Goal: Information Seeking & Learning: Learn about a topic

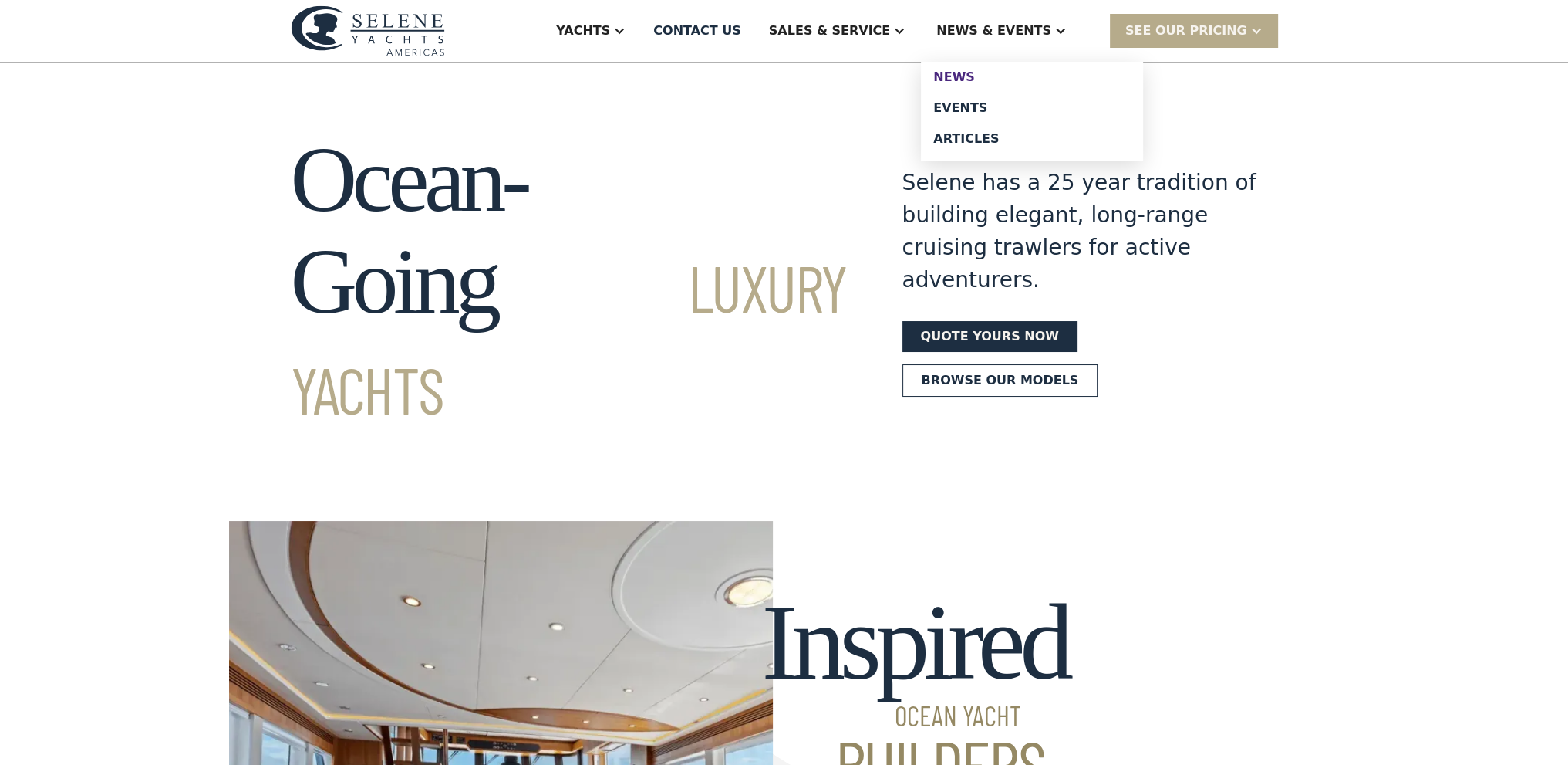
click at [989, 77] on div "News" at bounding box center [1032, 77] width 197 height 12
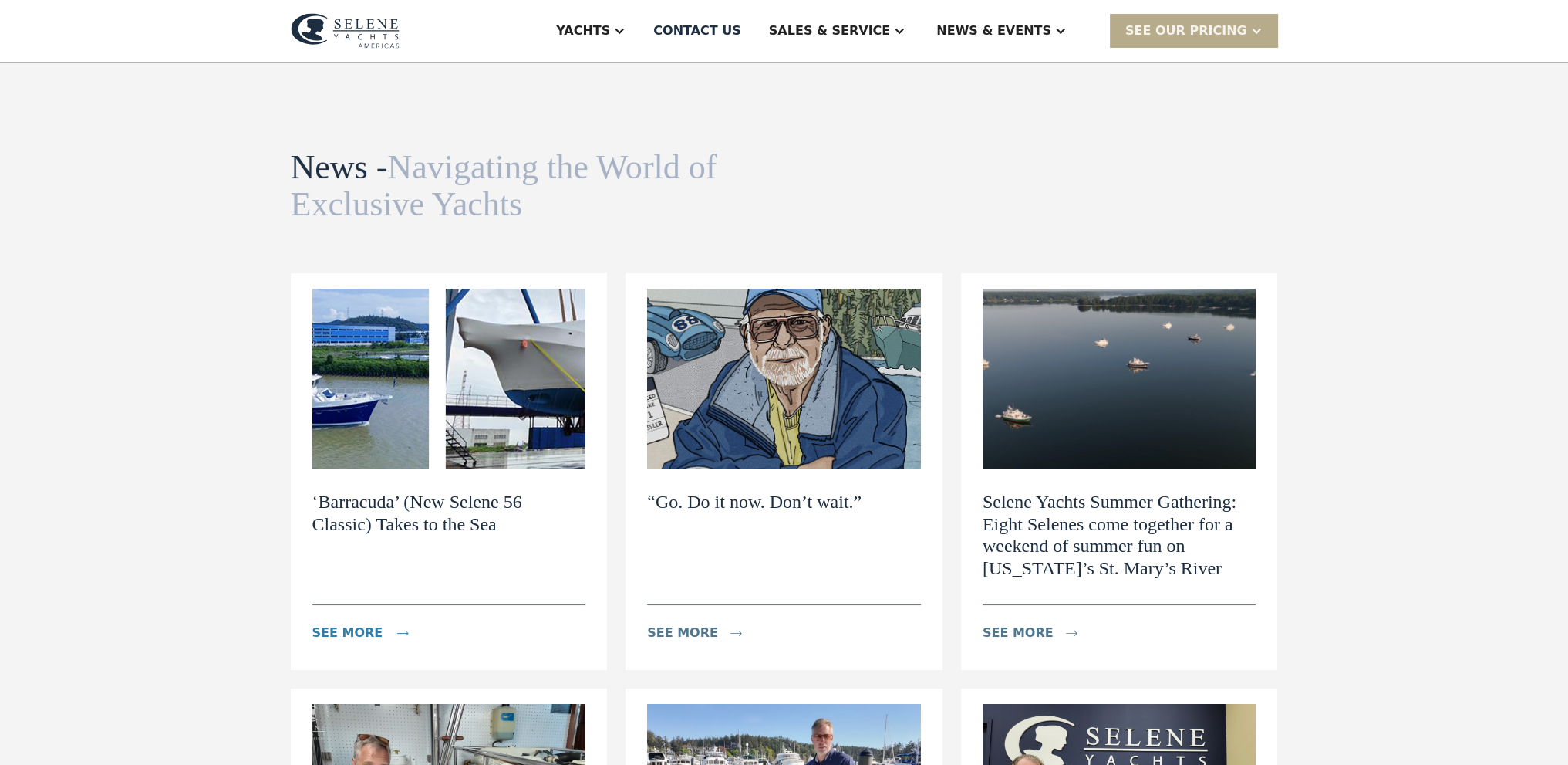
click at [361, 638] on div "see more" at bounding box center [347, 632] width 71 height 18
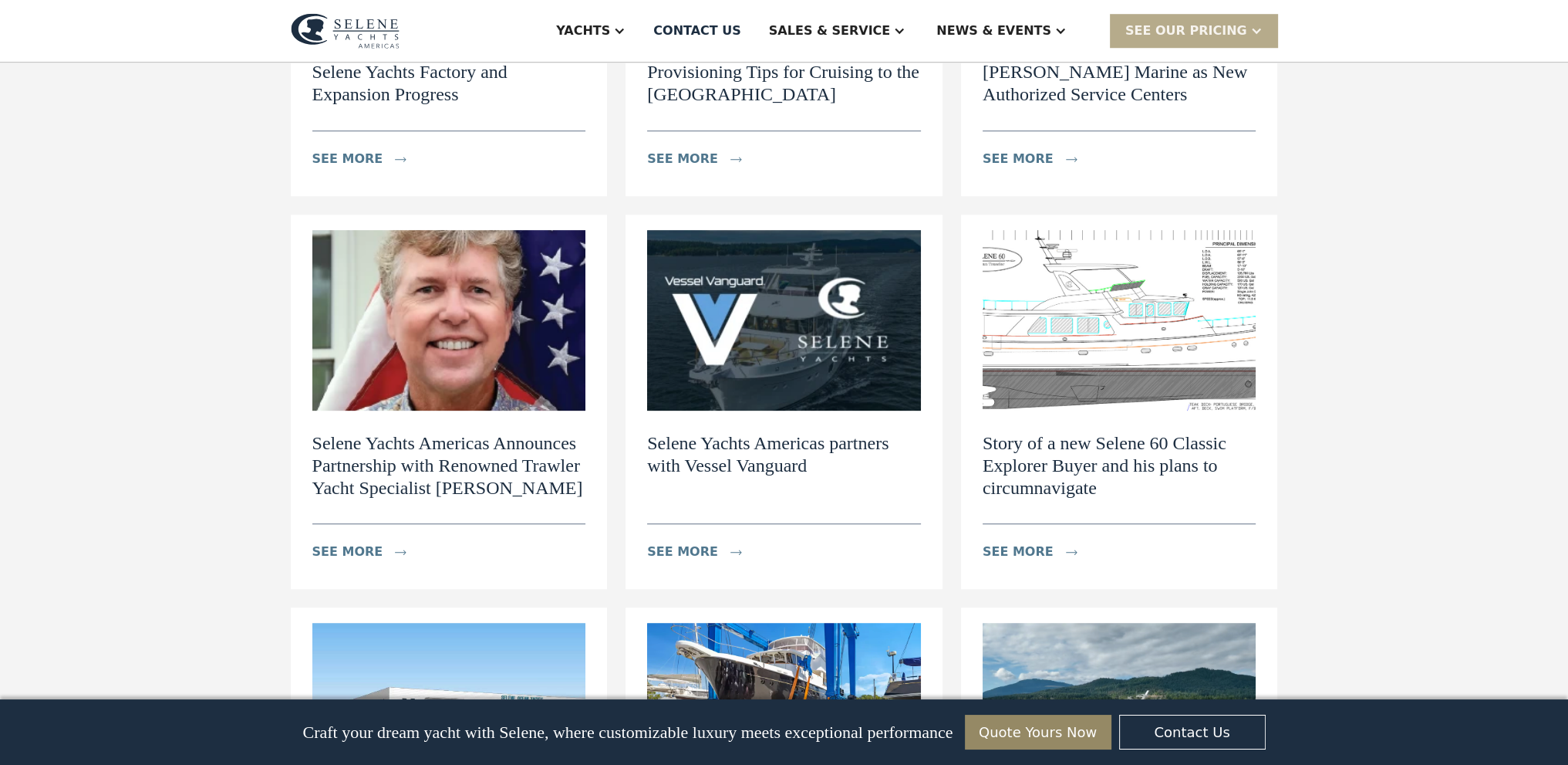
scroll to position [1234, 0]
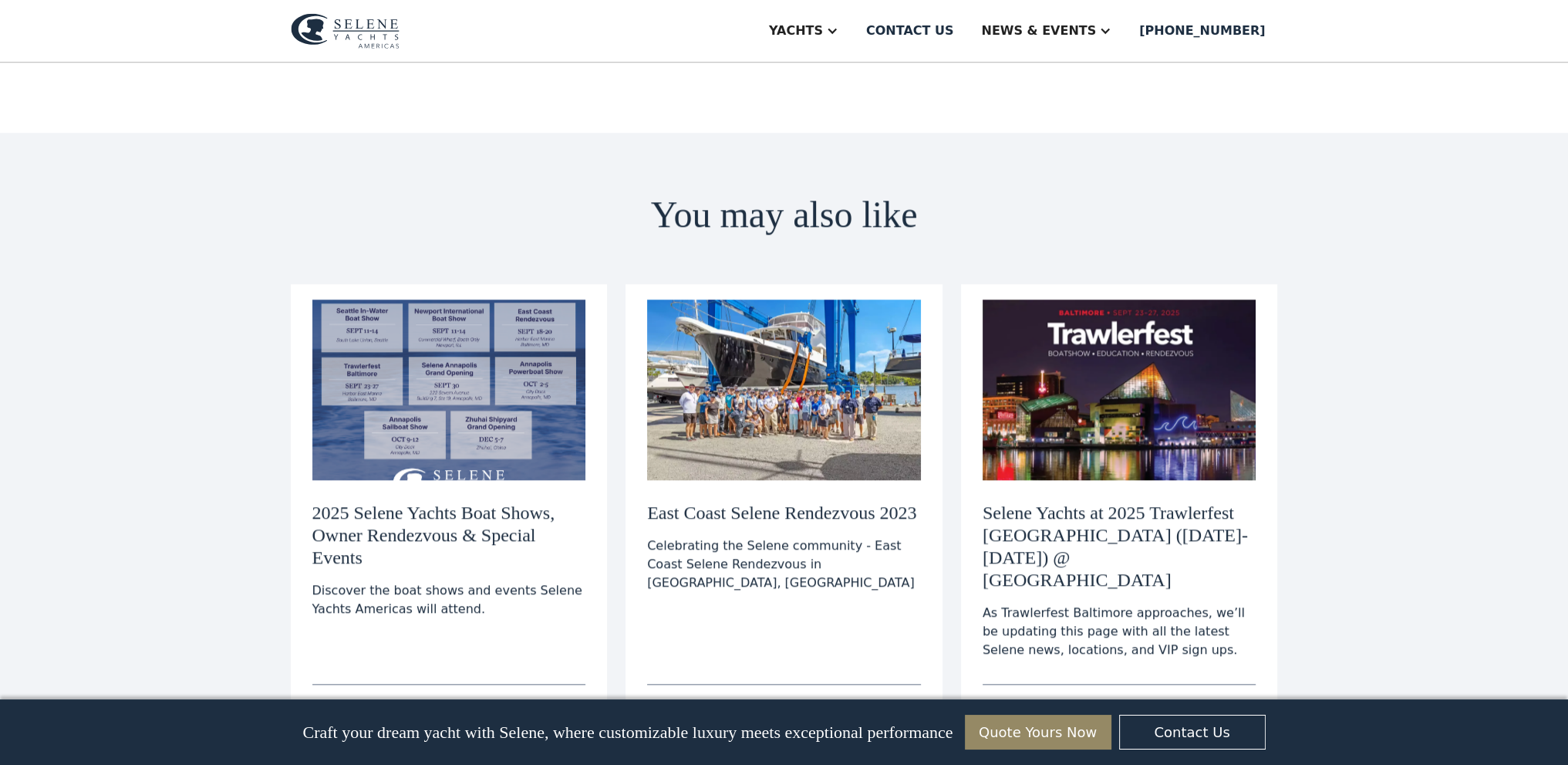
scroll to position [1456, 0]
